Goal: Task Accomplishment & Management: Complete application form

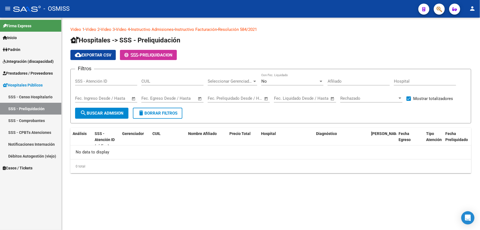
click at [51, 110] on link "SSS - Preliquidación" at bounding box center [30, 109] width 61 height 12
click at [23, 71] on span "Prestadores / Proveedores" at bounding box center [28, 73] width 50 height 6
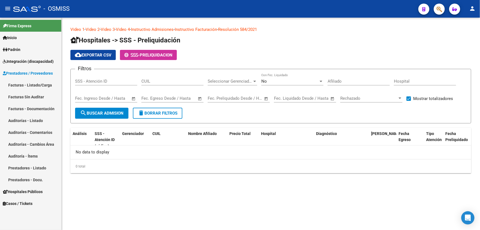
click at [41, 123] on link "Auditorías - Listado" at bounding box center [30, 120] width 61 height 12
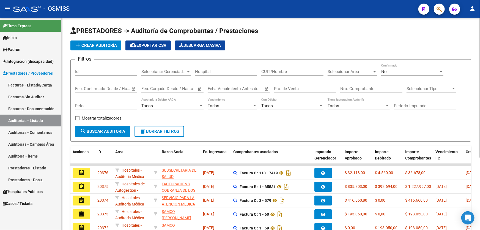
click at [101, 47] on span "add Crear Auditoría" at bounding box center [96, 45] width 42 height 5
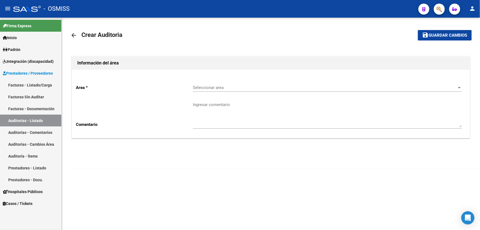
click at [221, 80] on div "Seleccionar area Seleccionar area" at bounding box center [327, 86] width 269 height 12
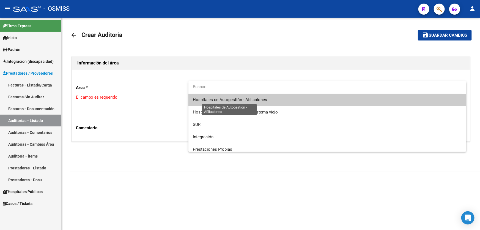
click at [247, 102] on span "Hospitales de Autogestión - Afiliaciones" at bounding box center [230, 99] width 74 height 5
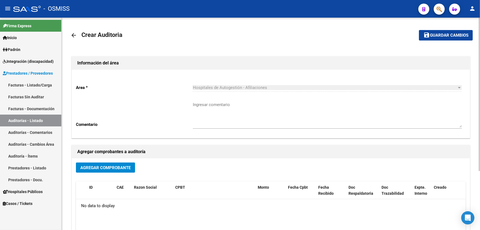
click at [112, 175] on div "Agregar Comprobante" at bounding box center [271, 169] width 390 height 15
click at [112, 166] on span "Agregar Comprobante" at bounding box center [105, 167] width 50 height 5
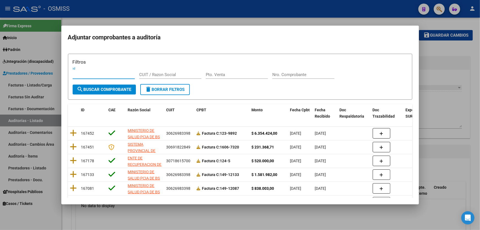
click at [294, 75] on input "Nro. Comprobante" at bounding box center [303, 74] width 62 height 5
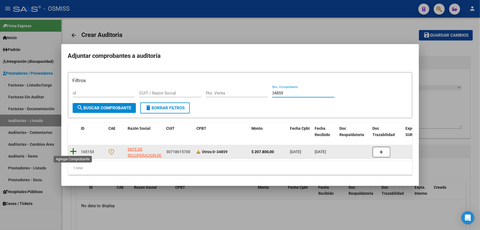
type input "34859"
click at [74, 153] on icon at bounding box center [73, 151] width 7 height 8
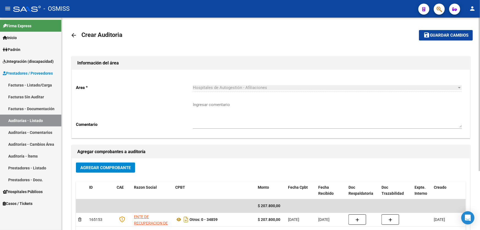
click at [251, 122] on textarea "Ingresar comentario" at bounding box center [327, 114] width 269 height 26
click at [188, 155] on h1 "Agregar comprobantes a auditoría" at bounding box center [270, 151] width 387 height 9
click at [444, 35] on span "Guardar cambios" at bounding box center [449, 35] width 38 height 5
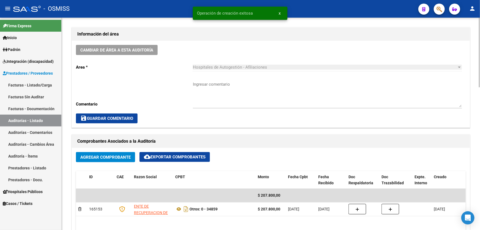
scroll to position [300, 0]
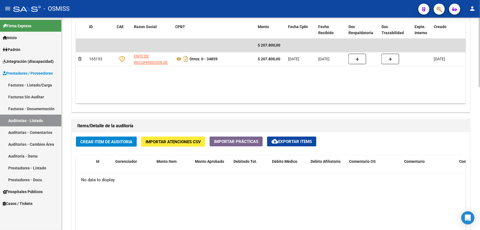
click at [237, 80] on datatable-body "$ 207.800,00 165153 ENTE DE RECUPERACION DE FONDOS PARA EL FORTALECIMIENTO DEL …" at bounding box center [271, 70] width 390 height 65
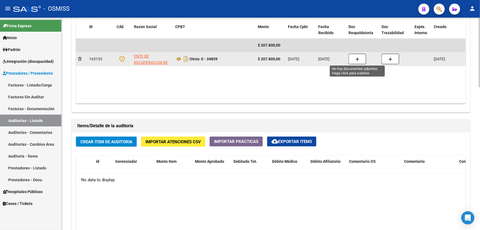
click at [349, 62] on button "button" at bounding box center [357, 59] width 18 height 10
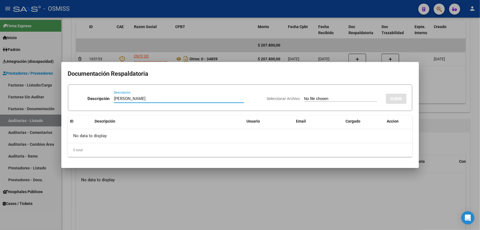
click at [168, 98] on input "[PERSON_NAME]" at bounding box center [179, 98] width 130 height 5
type input "[PERSON_NAME]"
click at [304, 97] on input "Seleccionar Archivo" at bounding box center [340, 98] width 73 height 5
type input "C:\fakepath\[PERSON_NAME].pdf"
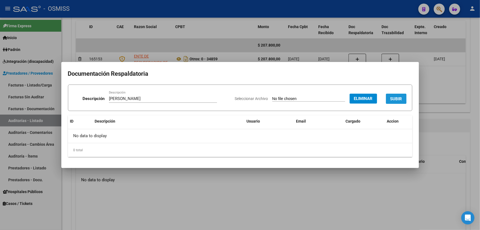
click at [401, 96] on span "SUBIR" at bounding box center [396, 98] width 12 height 5
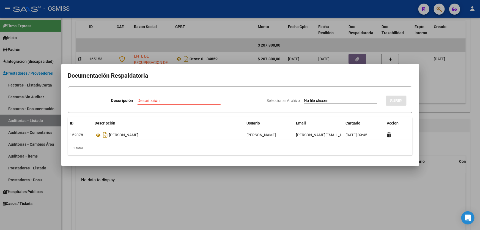
click at [221, 169] on div at bounding box center [240, 115] width 480 height 230
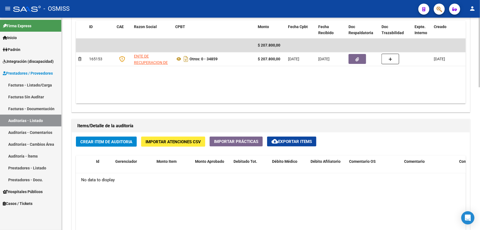
click at [98, 144] on button "Crear Item de Auditoria" at bounding box center [106, 141] width 61 height 10
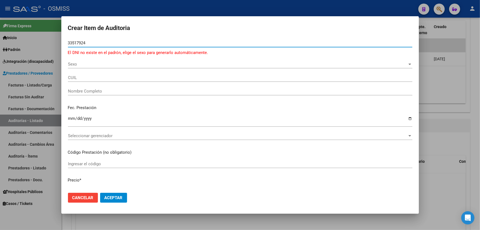
type input "33517924"
click at [79, 60] on div "Sexo Sexo" at bounding box center [240, 64] width 344 height 8
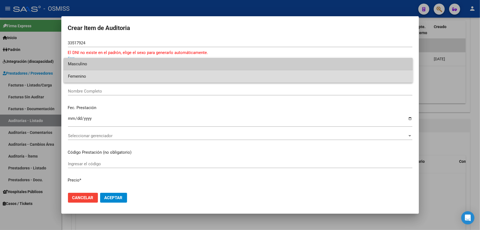
click at [77, 75] on span "Femenino" at bounding box center [238, 76] width 340 height 12
type input "27335179248"
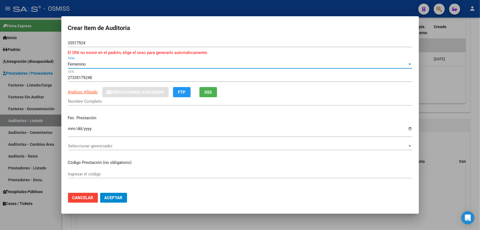
type input "[PERSON_NAME]"
click at [71, 131] on input "Ingresar la fecha" at bounding box center [240, 130] width 344 height 9
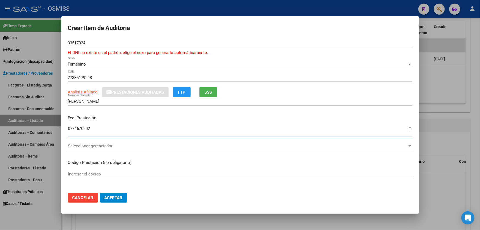
type input "[DATE]"
click at [143, 143] on span "Seleccionar gerenciador" at bounding box center [237, 145] width 339 height 5
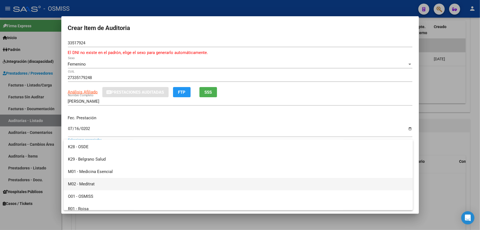
scroll to position [125, 0]
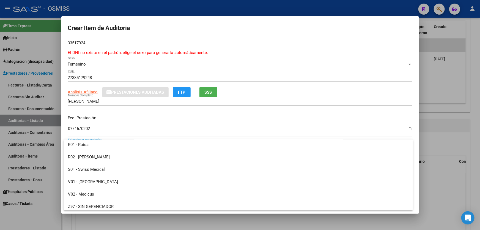
click at [270, 114] on div at bounding box center [240, 115] width 480 height 230
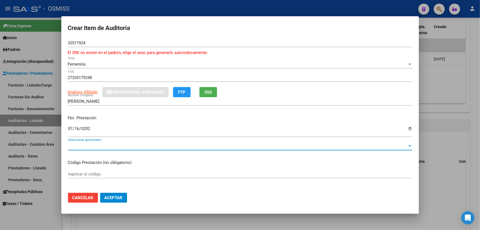
click at [86, 147] on span "Seleccionar gerenciador" at bounding box center [237, 145] width 339 height 5
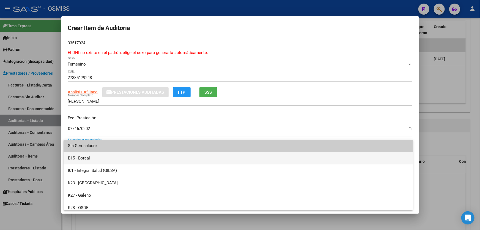
click at [90, 159] on span "B15 - Boreal" at bounding box center [238, 158] width 340 height 12
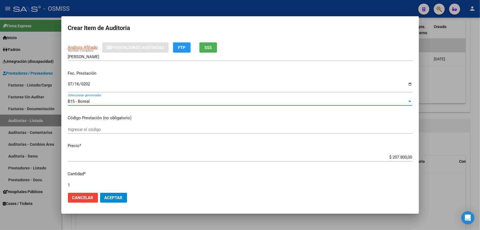
scroll to position [50, 0]
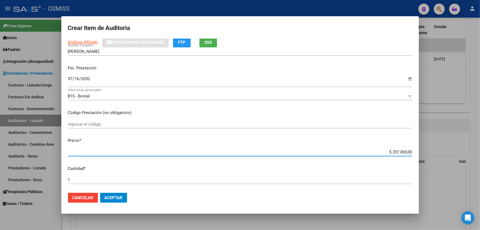
drag, startPoint x: 381, startPoint y: 153, endPoint x: 423, endPoint y: 153, distance: 41.8
click at [423, 153] on div "Crear Item de Auditoria 33517924 Nro Documento El DNI no existe en el padrón, e…" at bounding box center [240, 115] width 480 height 230
type input "$ 0,01"
type input "$ 0,15"
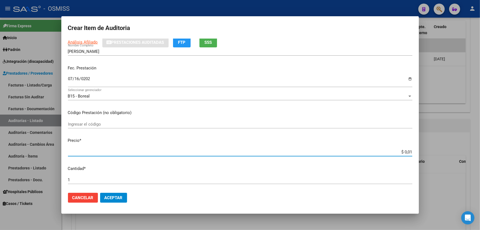
type input "$ 0,15"
type input "$ 1,50"
type input "$ 15,00"
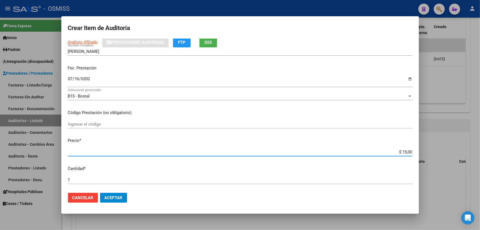
type input "$ 150,00"
type input "$ 1.500,00"
type input "$ 15.000,00"
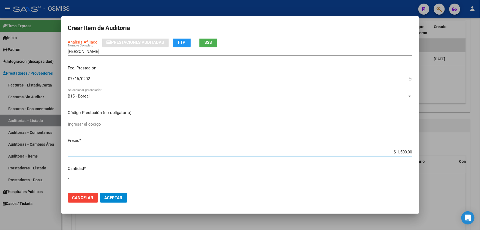
type input "$ 15.000,00"
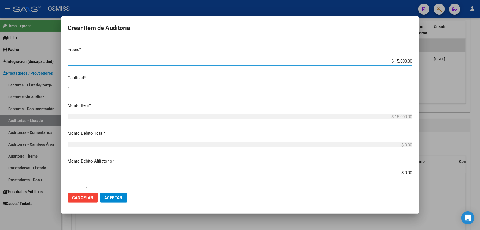
scroll to position [175, 0]
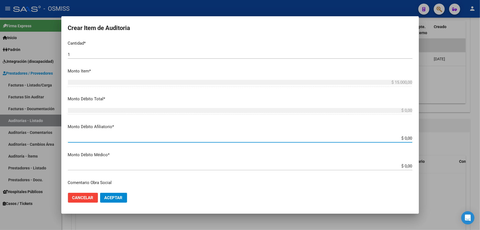
drag, startPoint x: 367, startPoint y: 139, endPoint x: 466, endPoint y: 136, distance: 99.3
click at [466, 136] on div "Crear Item de Auditoria 33517924 Nro Documento El DNI no existe en el padrón, e…" at bounding box center [240, 115] width 480 height 230
type input "$ 0,01"
type input "$ 0,15"
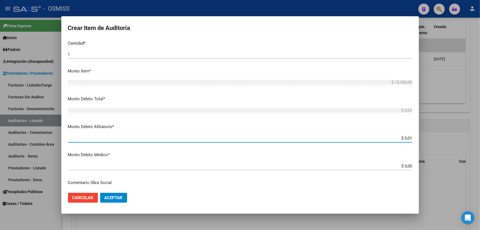
type input "$ 0,15"
type input "$ 1,50"
type input "$ 15,00"
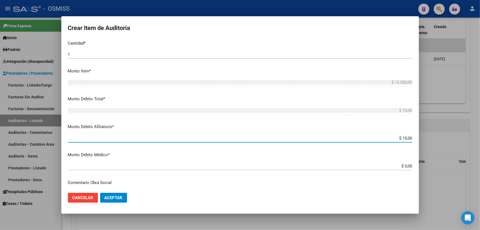
type input "$ 150,00"
type input "$ 1.500,00"
type input "$ 15.000,00"
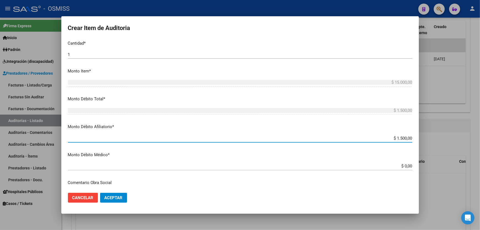
type input "$ 15.000,00"
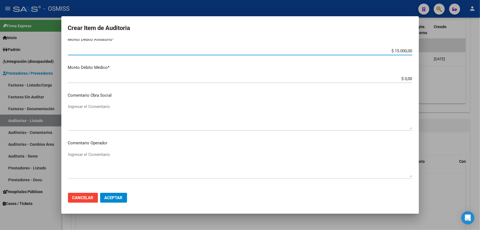
scroll to position [275, 0]
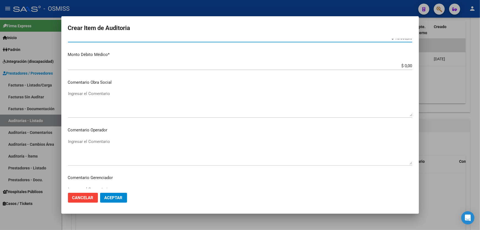
click at [121, 105] on textarea "Ingresar el Comentario" at bounding box center [240, 103] width 344 height 26
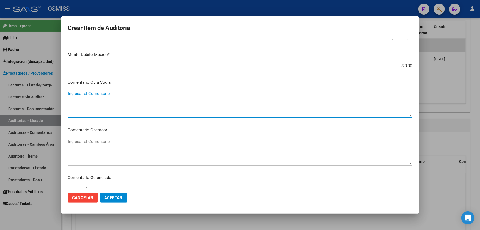
click at [108, 150] on textarea "Ingresar el Comentario" at bounding box center [240, 151] width 344 height 26
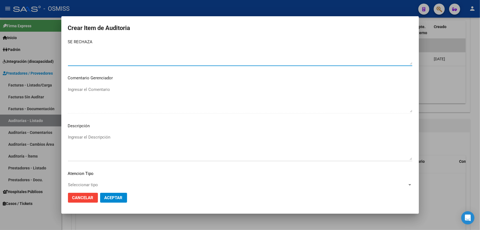
scroll to position [375, 0]
type textarea "SE RECHAZA"
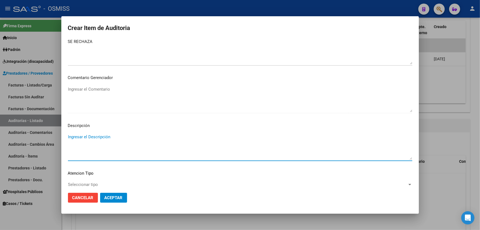
click at [112, 146] on textarea "Ingresar el Descripción" at bounding box center [240, 147] width 344 height 26
click at [95, 135] on app-form-text-field "Descripción Ingresar el Descripción" at bounding box center [242, 140] width 349 height 37
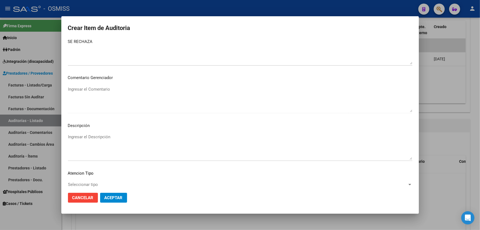
click at [94, 136] on textarea "Ingresar el Descripción" at bounding box center [240, 147] width 344 height 26
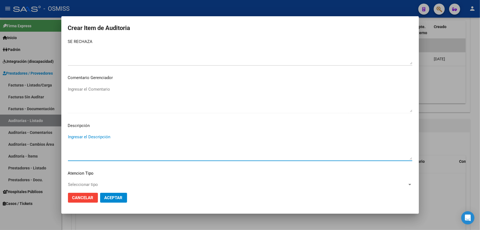
paste textarea "BAJA al .......... por falta de pago obligatorio de Monotributo. Ley 26.565 art…"
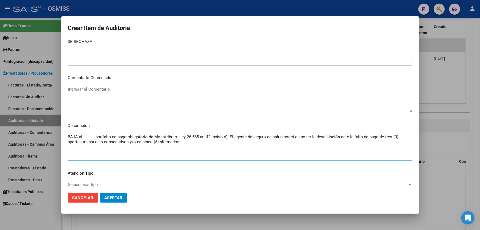
drag, startPoint x: 94, startPoint y: 136, endPoint x: 83, endPoint y: 137, distance: 10.5
click at [83, 137] on textarea "BAJA al .......... por falta de pago obligatorio de Monotributo. Ley 26.565 art…" at bounding box center [240, 147] width 344 height 26
click at [82, 134] on textarea "BAJA al por falta de pago obligatorio de Monotributo. Ley 26.565 art.42 inciso …" at bounding box center [240, 147] width 344 height 26
type textarea "BAJA al [DATE] por falta de pago obligatorio de Monotributo. Ley 26.565 art.42 …"
click at [117, 200] on button "Aceptar" at bounding box center [113, 197] width 27 height 10
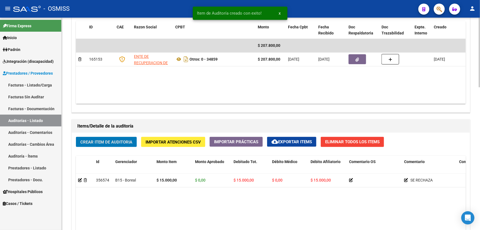
scroll to position [300, 0]
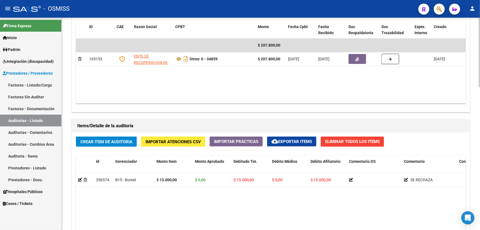
drag, startPoint x: 232, startPoint y: 98, endPoint x: 201, endPoint y: 112, distance: 34.3
click at [232, 98] on datatable-body "$ 207.800,00 165153 ENTE DE RECUPERACION DE FONDOS PARA EL FORTALECIMIENTO DEL …" at bounding box center [271, 70] width 390 height 65
click at [117, 148] on div "Crear Item de Auditoria Importar Atenciones CSV Importar Prácticas cloud_downlo…" at bounding box center [271, 228] width 398 height 192
click at [115, 136] on button "Crear Item de Auditoria" at bounding box center [106, 141] width 61 height 10
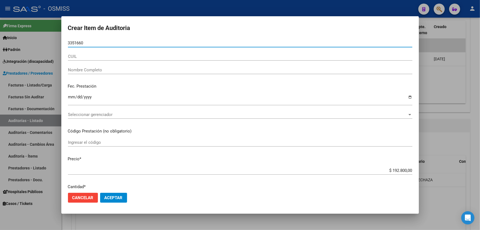
type input "33516608"
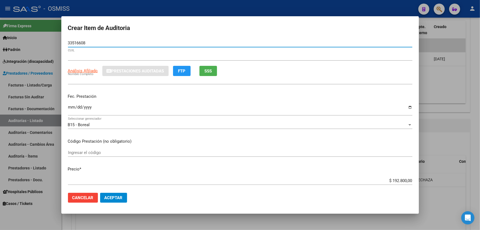
type input "20335166087"
type input "MI�O [PERSON_NAME]"
type input "33516608"
click at [77, 82] on input "MI�O [PERSON_NAME]" at bounding box center [240, 80] width 344 height 5
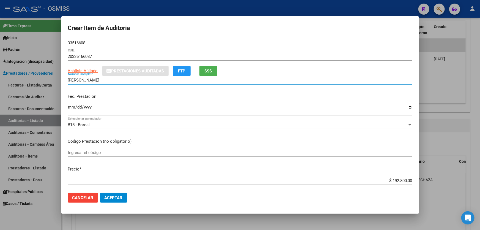
type input "[PERSON_NAME]"
click at [69, 108] on input "Ingresar la fecha" at bounding box center [240, 109] width 344 height 9
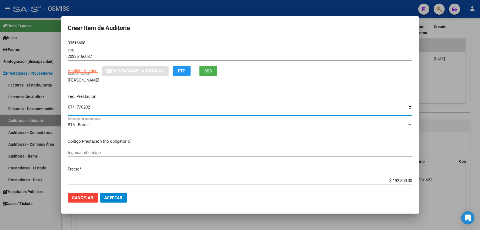
type input "[DATE]"
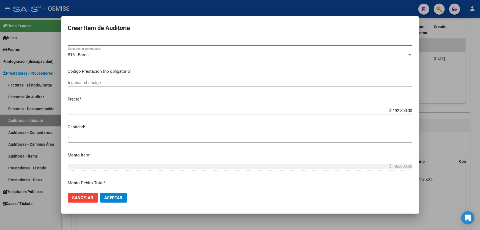
scroll to position [75, 0]
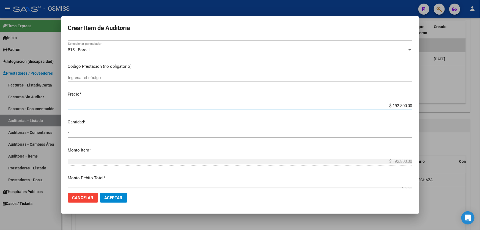
drag, startPoint x: 367, startPoint y: 104, endPoint x: 480, endPoint y: 100, distance: 112.5
click at [480, 100] on div "Crear Item de Auditoria 33516608 Nro Documento 20335166087 CUIL Análisis Afilia…" at bounding box center [240, 115] width 480 height 230
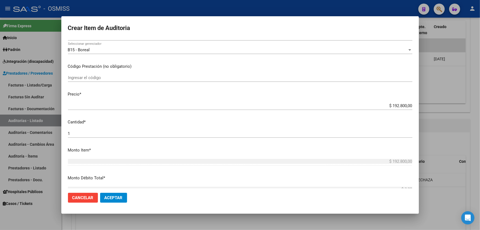
click at [379, 87] on mat-dialog-content "33516608 Nro Documento 20335166087 CUIL Análisis Afiliado Prestaciones Auditada…" at bounding box center [239, 113] width 357 height 149
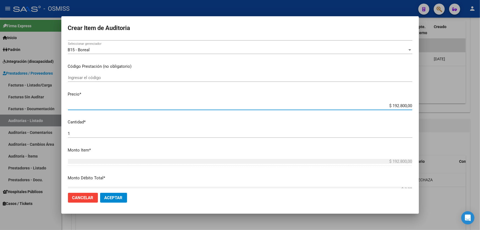
drag, startPoint x: 382, startPoint y: 105, endPoint x: 480, endPoint y: 95, distance: 98.4
click at [480, 98] on div "Crear Item de Auditoria 33516608 Nro Documento 20335166087 CUIL Análisis Afilia…" at bounding box center [240, 115] width 480 height 230
paste input "134.8"
type input "$ 1.348,00"
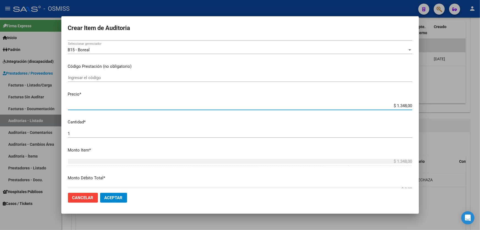
type input "$ 13.480,00"
type input "$ 134.800,00"
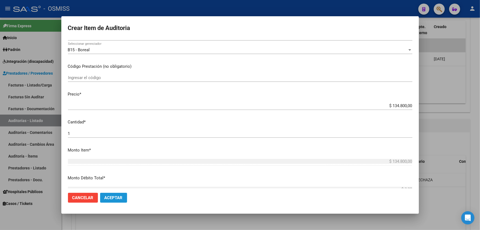
click at [112, 200] on button "Aceptar" at bounding box center [113, 197] width 27 height 10
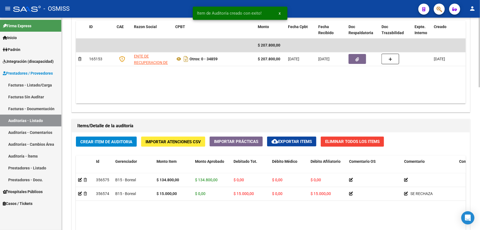
drag, startPoint x: 435, startPoint y: 131, endPoint x: 230, endPoint y: 215, distance: 221.9
click at [435, 131] on div "Items/Detalle de la auditoría Crear Item de Auditoria Importar Atenciones CSV I…" at bounding box center [270, 222] width 398 height 206
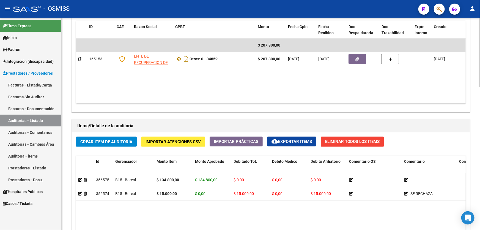
click at [251, 107] on div "Agregar Comprobante cloud_download Exportar Comprobantes ID CAE Razon Social CP…" at bounding box center [271, 55] width 398 height 114
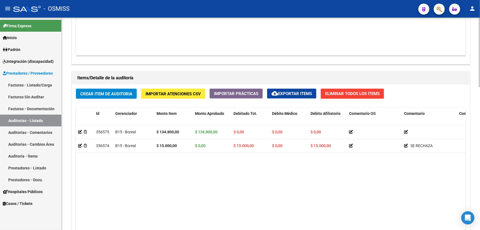
scroll to position [375, 0]
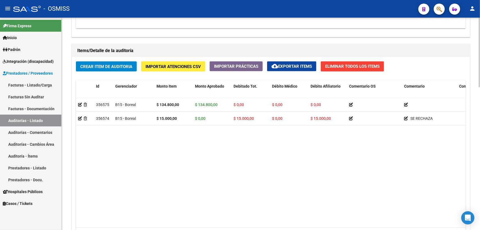
click at [289, 197] on datatable-body "356575 B15 - Boreal $ 134.800,00 $ 134.800,00 $ 0,00 $ 0,00 $ 0,00 20335166087 …" at bounding box center [271, 162] width 390 height 129
